Goal: Find specific page/section: Find specific page/section

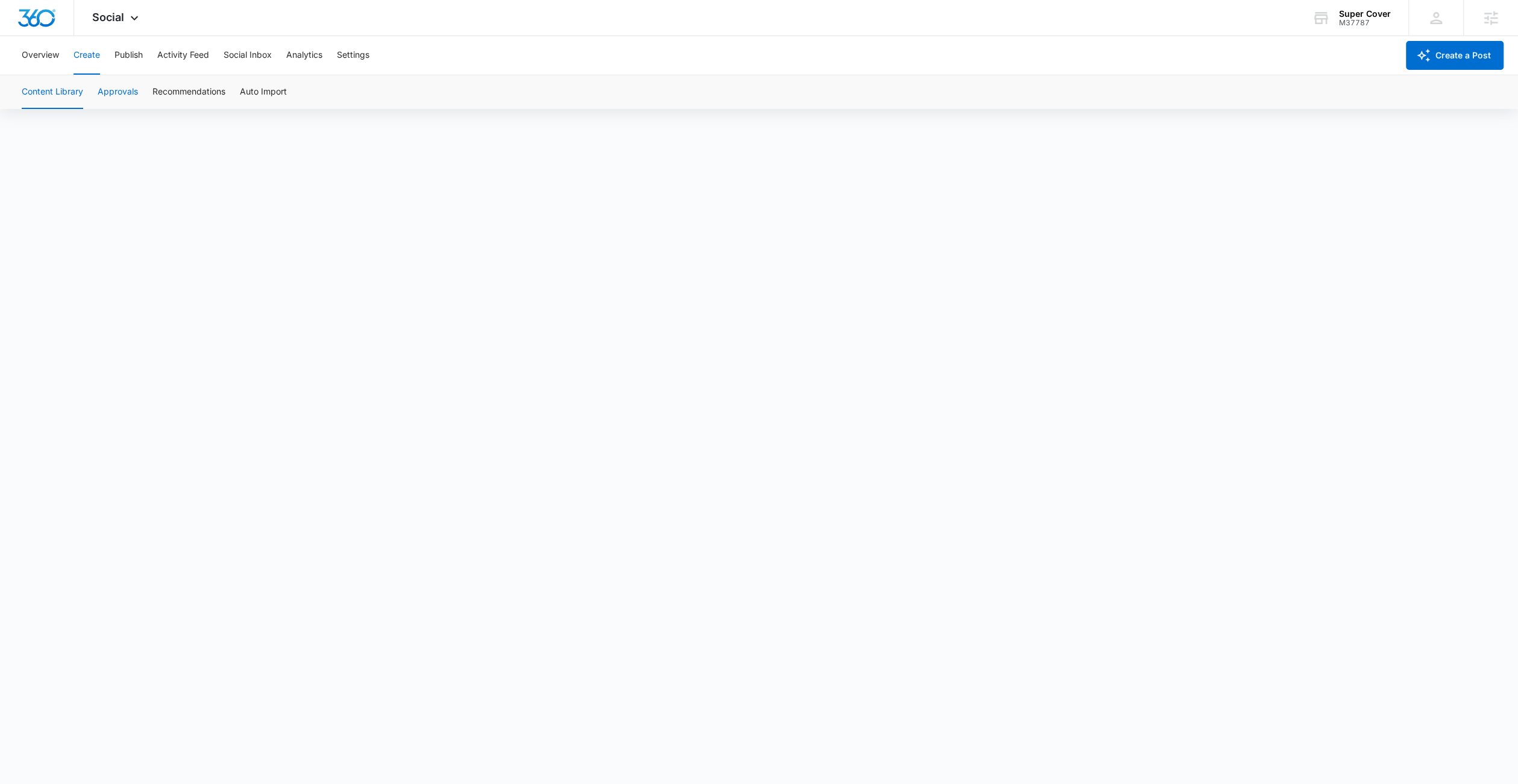
click at [131, 91] on button "Approvals" at bounding box center [117, 92] width 40 height 33
click at [53, 85] on button "Content Library" at bounding box center [52, 92] width 61 height 33
click at [109, 97] on button "Approvals" at bounding box center [117, 92] width 40 height 33
click at [1361, 7] on div "Super Cover M37787 Your Accounts View All" at bounding box center [1351, 17] width 114 height 35
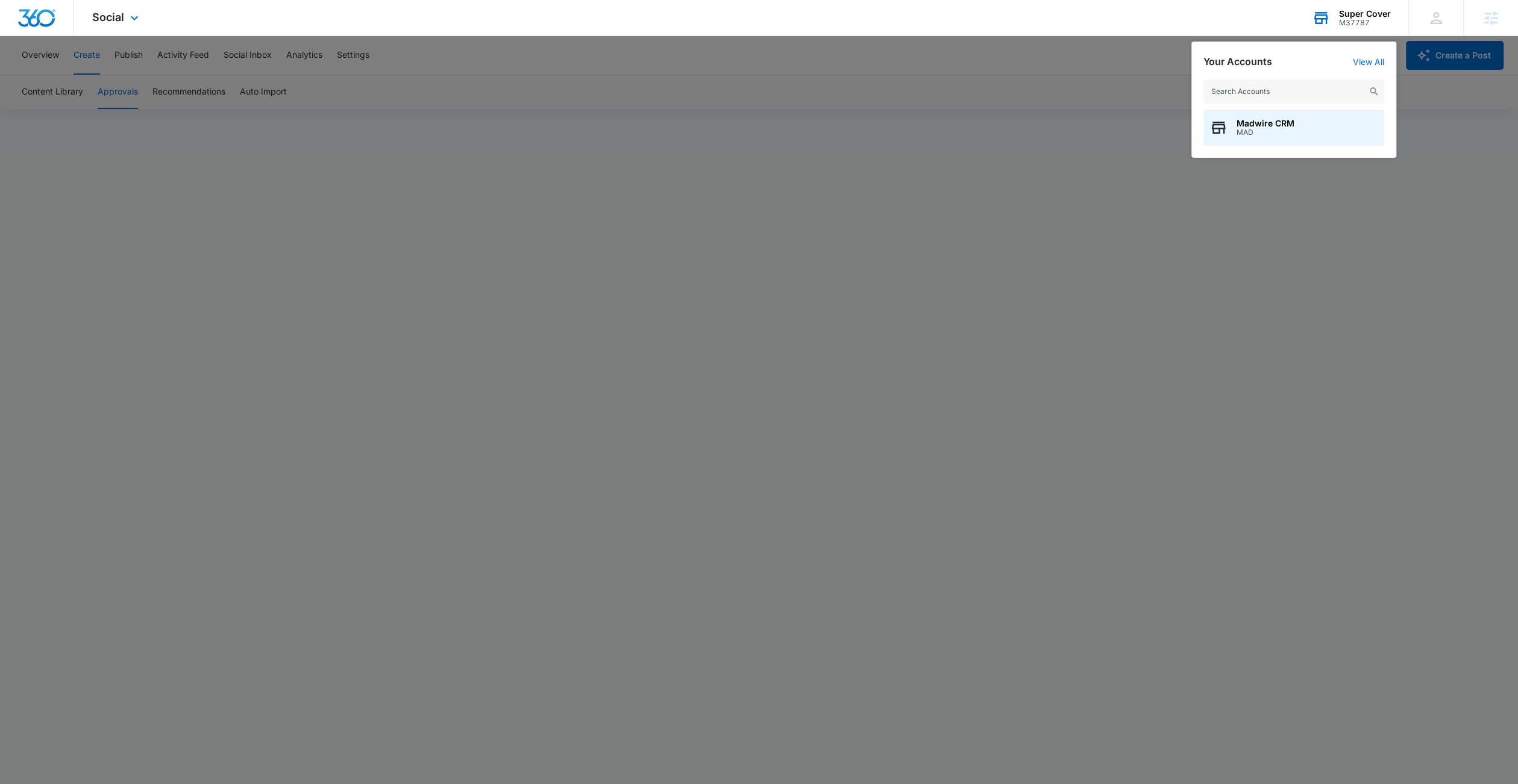
click at [1263, 88] on input "text" at bounding box center [1293, 91] width 180 height 24
drag, startPoint x: 1296, startPoint y: 97, endPoint x: 1238, endPoint y: 102, distance: 58.2
click at [1238, 102] on input "M32790 - Pro-Resto" at bounding box center [1293, 91] width 180 height 24
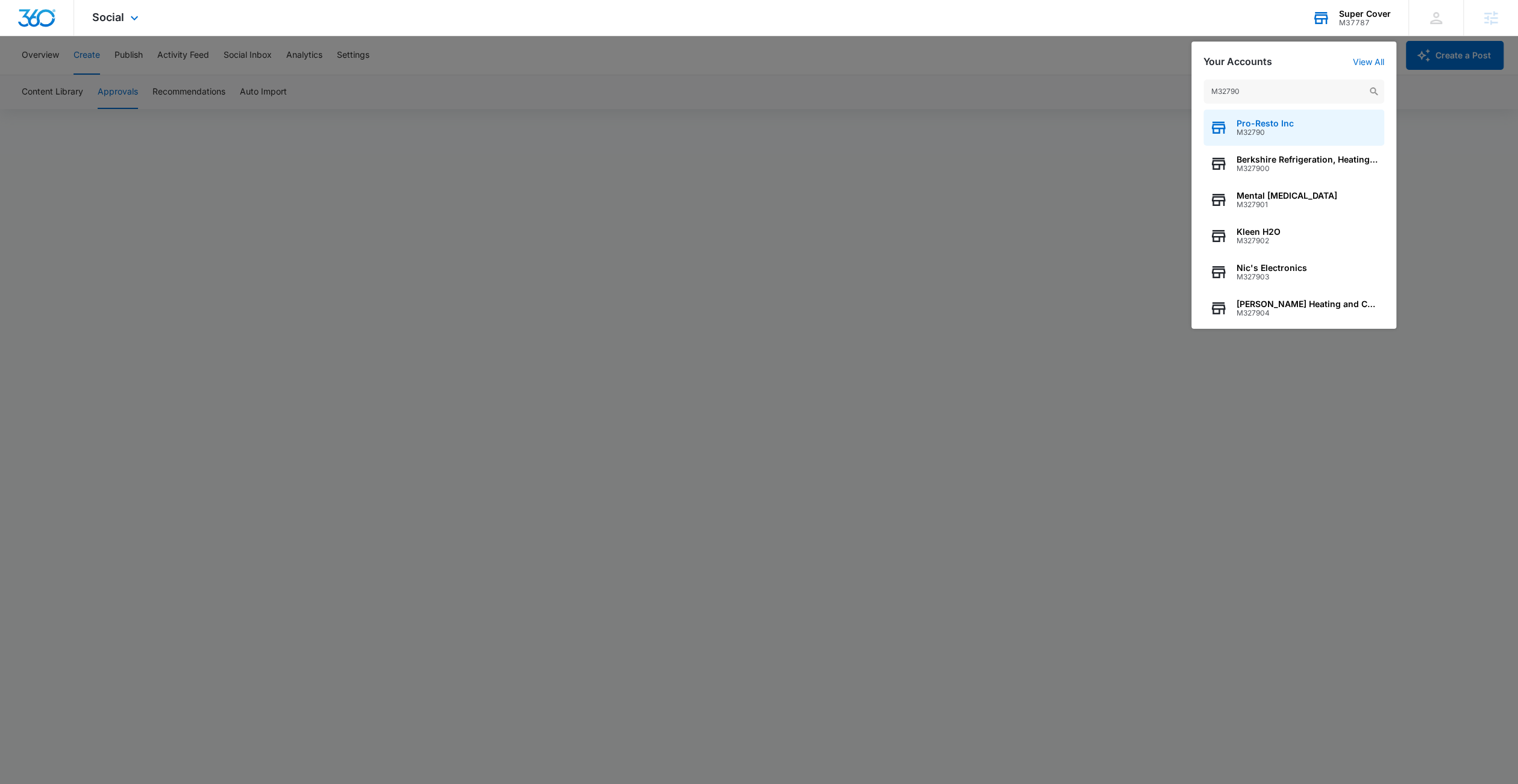
type input "M32790"
click at [1238, 134] on span "M32790" at bounding box center [1265, 133] width 57 height 9
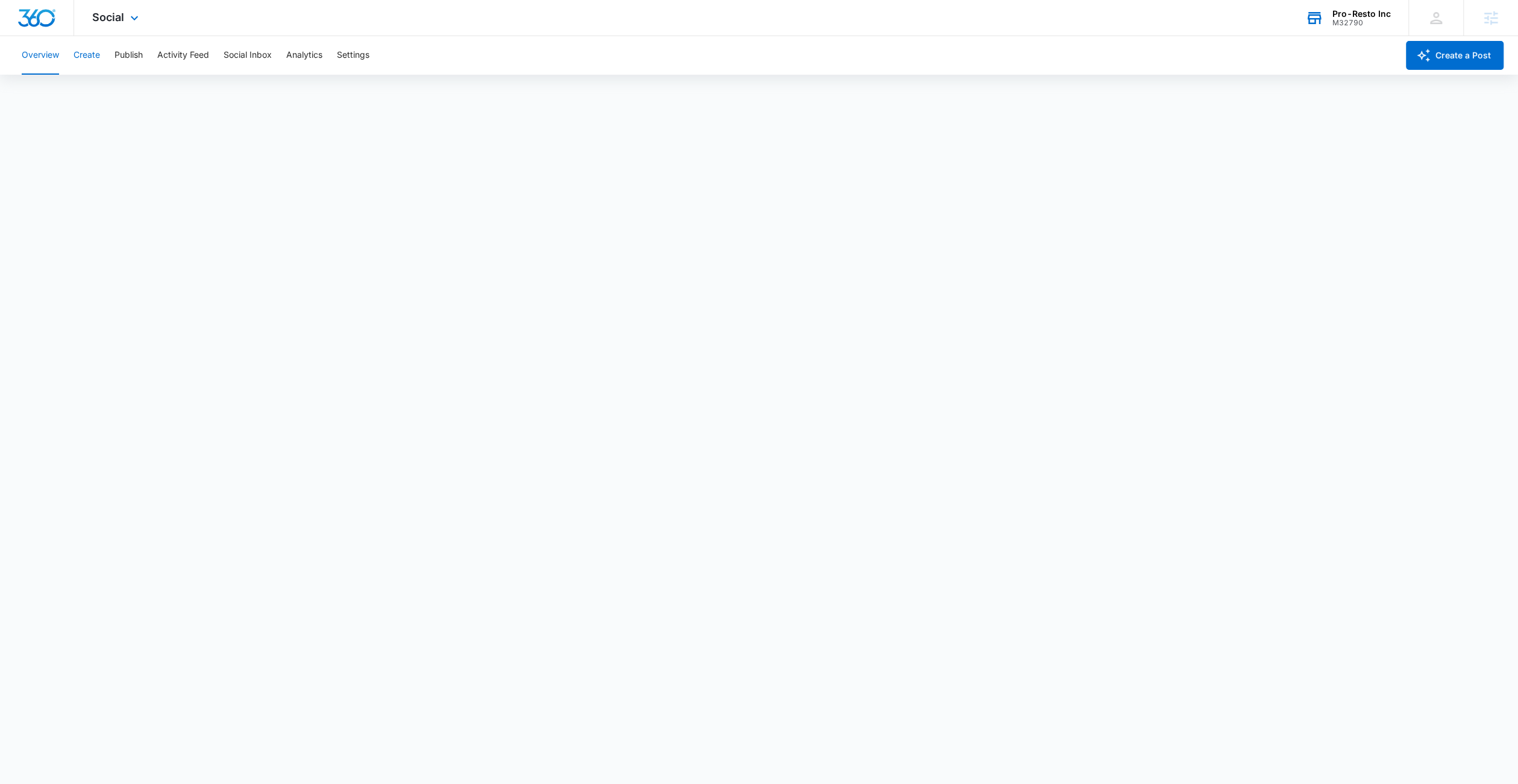
click at [92, 61] on button "Create" at bounding box center [87, 55] width 27 height 38
